Goal: Task Accomplishment & Management: Manage account settings

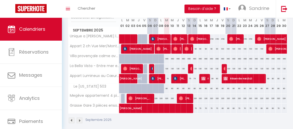
click at [166, 79] on div "70" at bounding box center [167, 78] width 6 height 9
type input "70"
type input "[DATE]"
type input "Mer 10 Septembre 2025"
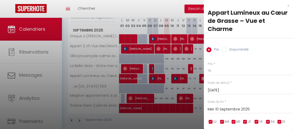
click at [236, 50] on label "Disponibilité" at bounding box center [238, 50] width 22 height 6
click at [227, 50] on input "Disponibilité" at bounding box center [224, 49] width 5 height 5
radio input "true"
radio input "false"
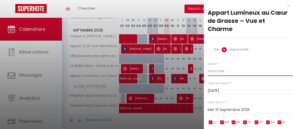
click at [223, 70] on select "Disponible Indisponible" at bounding box center [250, 72] width 85 height 10
select select "0"
click at [208, 67] on select "Disponible Indisponible" at bounding box center [250, 72] width 85 height 10
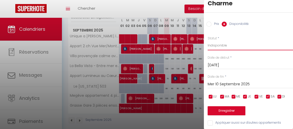
scroll to position [31, 0]
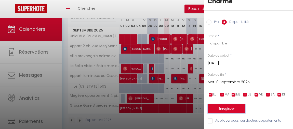
click at [227, 105] on button "Enregistrer" at bounding box center [227, 109] width 38 height 9
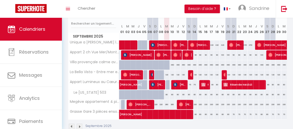
scroll to position [64, 0]
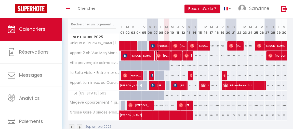
click at [163, 54] on span "[PERSON_NAME]" at bounding box center [163, 56] width 12 height 10
select select "OK"
select select "0"
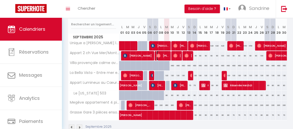
select select "1"
select select
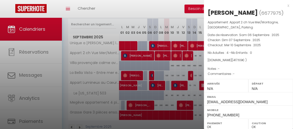
click at [284, 5] on div "x" at bounding box center [246, 6] width 85 height 6
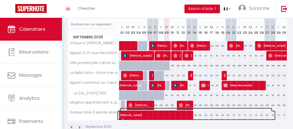
click at [194, 115] on span "[PERSON_NAME]" at bounding box center [196, 113] width 152 height 10
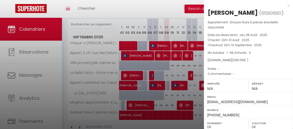
click at [285, 5] on div "x" at bounding box center [246, 6] width 85 height 6
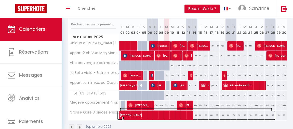
click at [198, 115] on span "[PERSON_NAME]" at bounding box center [196, 113] width 152 height 10
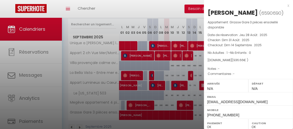
click at [284, 6] on div "x" at bounding box center [246, 6] width 85 height 6
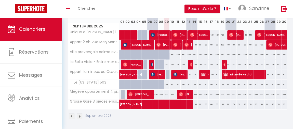
scroll to position [78, 0]
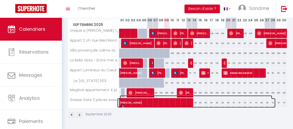
click at [210, 100] on span "[PERSON_NAME]" at bounding box center [196, 101] width 152 height 10
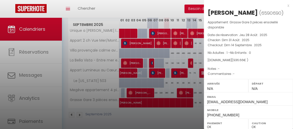
click at [284, 6] on div "x" at bounding box center [246, 6] width 85 height 6
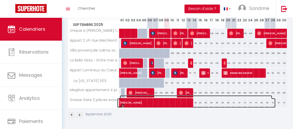
click at [241, 100] on span "[PERSON_NAME]" at bounding box center [196, 101] width 152 height 10
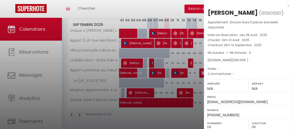
drag, startPoint x: 286, startPoint y: 4, endPoint x: 262, endPoint y: 7, distance: 24.1
click at [286, 4] on div "x [PERSON_NAME] ( 6590690 ) Appartement : Grasse Gare 3 pièces ensoleillé dispo…" at bounding box center [248, 121] width 89 height 243
click at [284, 5] on div "x" at bounding box center [246, 6] width 85 height 6
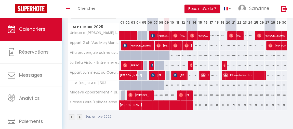
scroll to position [72, 0]
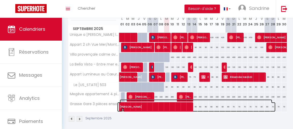
click at [198, 106] on span "[PERSON_NAME]" at bounding box center [196, 105] width 152 height 10
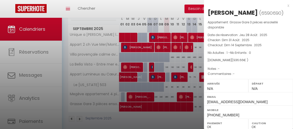
click at [286, 5] on div "x [PERSON_NAME] ( 6590690 ) Appartement : Grasse Gare 3 pièces ensoleillé dispo…" at bounding box center [248, 121] width 89 height 243
click at [285, 6] on div "x" at bounding box center [246, 6] width 85 height 6
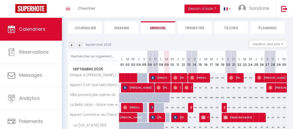
scroll to position [32, 0]
click at [270, 43] on button "Gestion des prix" at bounding box center [268, 44] width 38 height 8
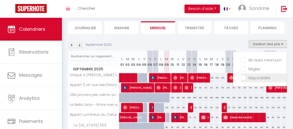
click at [260, 78] on input "Disponibilité" at bounding box center [264, 77] width 46 height 5
checkbox input "true"
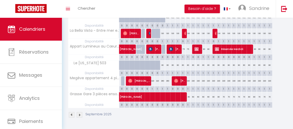
scroll to position [125, 0]
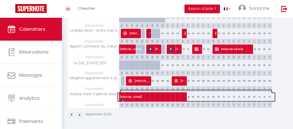
click at [193, 94] on span "[PERSON_NAME]" at bounding box center [196, 95] width 152 height 10
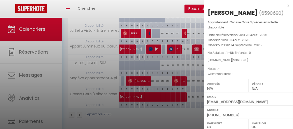
click at [285, 6] on div "x" at bounding box center [246, 6] width 85 height 6
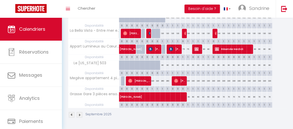
click at [194, 102] on div "1" at bounding box center [193, 104] width 5 height 5
select select "1"
type input "Lun 15 Septembre 2025"
type input "[DATE]"
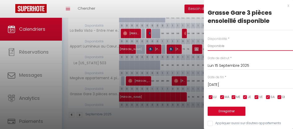
click at [231, 46] on select "Disponible Indisponible" at bounding box center [250, 46] width 85 height 10
select select "0"
click at [208, 41] on select "Disponible Indisponible" at bounding box center [250, 46] width 85 height 10
click at [222, 66] on input "Lun 15 Septembre 2025" at bounding box center [250, 66] width 85 height 7
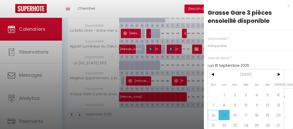
click at [213, 116] on span "14" at bounding box center [213, 115] width 11 height 10
type input "Dim 14 Septembre 2025"
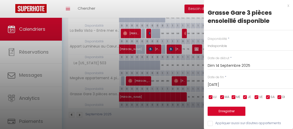
click at [217, 86] on input "[DATE]" at bounding box center [250, 85] width 85 height 7
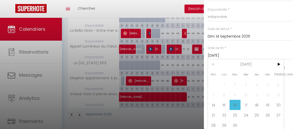
scroll to position [30, 0]
click at [223, 104] on span "15" at bounding box center [224, 104] width 11 height 10
type input "Lun 15 Septembre 2025"
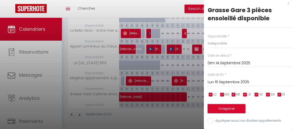
click at [226, 106] on button "Enregistrer" at bounding box center [227, 109] width 38 height 9
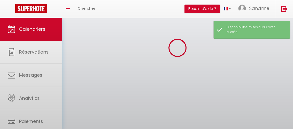
scroll to position [125, 0]
select select "0"
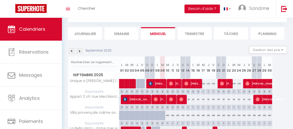
scroll to position [25, 0]
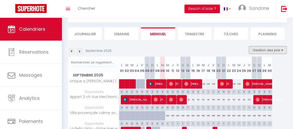
click at [257, 49] on button "Gestion des prix" at bounding box center [268, 50] width 38 height 8
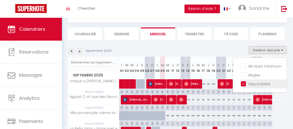
click at [241, 83] on input "Disponibilité" at bounding box center [264, 83] width 46 height 5
checkbox input "false"
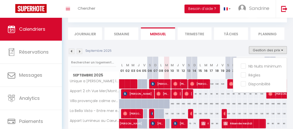
click at [228, 48] on div "Septembre 2025 Gestion des prix Nb Nuits minimum Règles Disponibilité" at bounding box center [177, 51] width 219 height 10
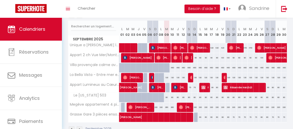
scroll to position [61, 0]
